Goal: Task Accomplishment & Management: Use online tool/utility

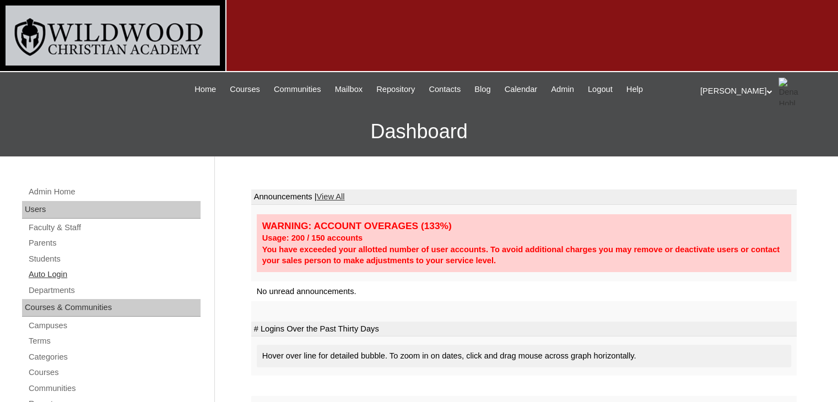
click at [63, 276] on link "Auto Login" at bounding box center [114, 275] width 173 height 14
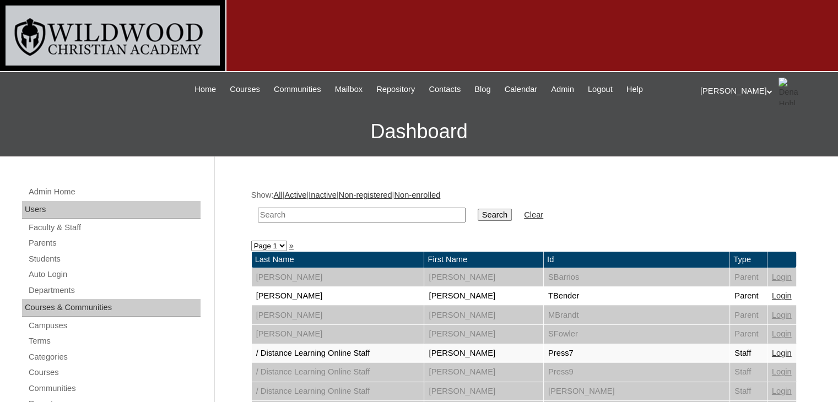
click at [295, 216] on input "text" at bounding box center [362, 215] width 208 height 15
type input "[PERSON_NAME]"
click at [478, 211] on input "Search" at bounding box center [495, 215] width 34 height 12
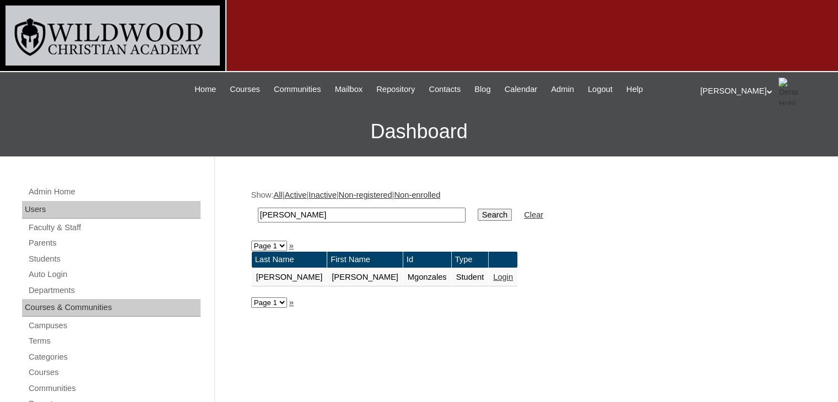
drag, startPoint x: 299, startPoint y: 212, endPoint x: 245, endPoint y: 215, distance: 53.5
type input "esparaza"
click at [478, 219] on input "Search" at bounding box center [495, 215] width 34 height 12
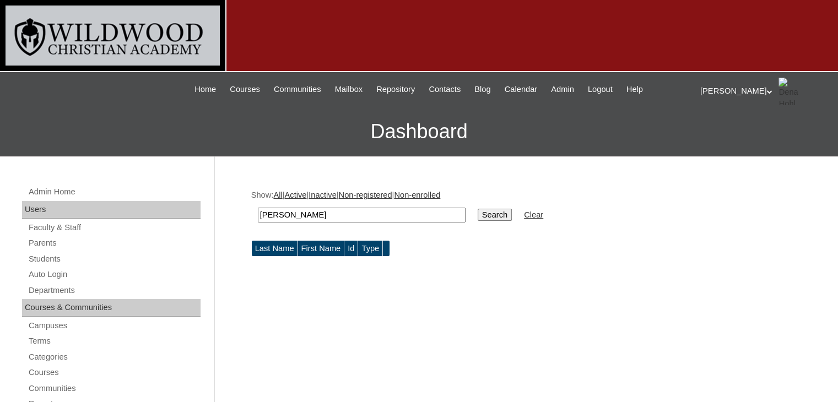
drag, startPoint x: 330, startPoint y: 208, endPoint x: 281, endPoint y: 214, distance: 48.8
click at [281, 214] on input "esparaza" at bounding box center [362, 215] width 208 height 15
type input "esparza"
click at [478, 214] on input "Search" at bounding box center [495, 215] width 34 height 12
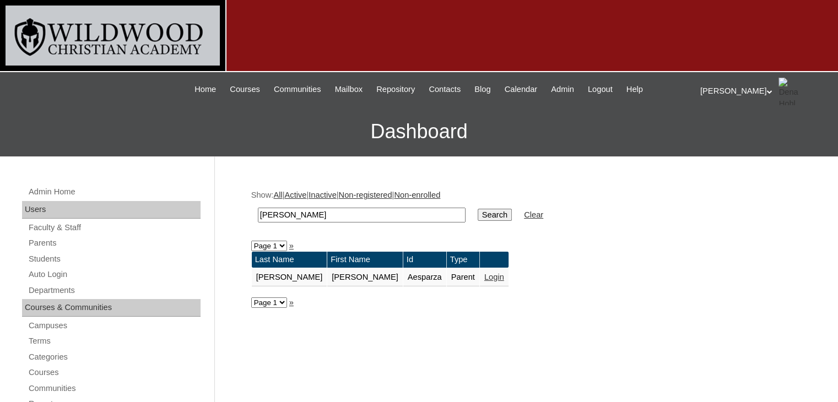
click at [484, 274] on link "Login" at bounding box center [494, 277] width 20 height 9
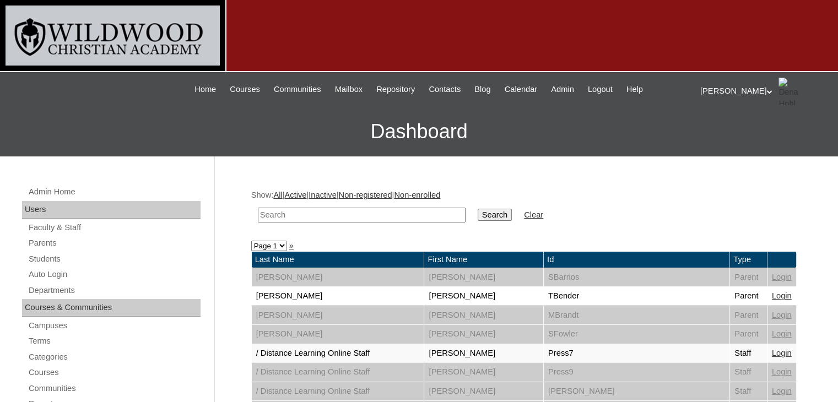
click at [298, 216] on input "text" at bounding box center [362, 215] width 208 height 15
type input "[PERSON_NAME]"
click at [478, 216] on input "Search" at bounding box center [495, 215] width 34 height 12
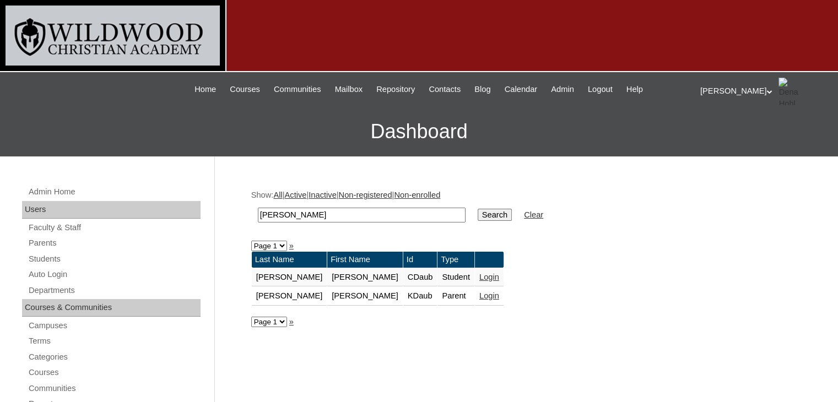
click at [479, 293] on link "Login" at bounding box center [489, 295] width 20 height 9
